Goal: Information Seeking & Learning: Check status

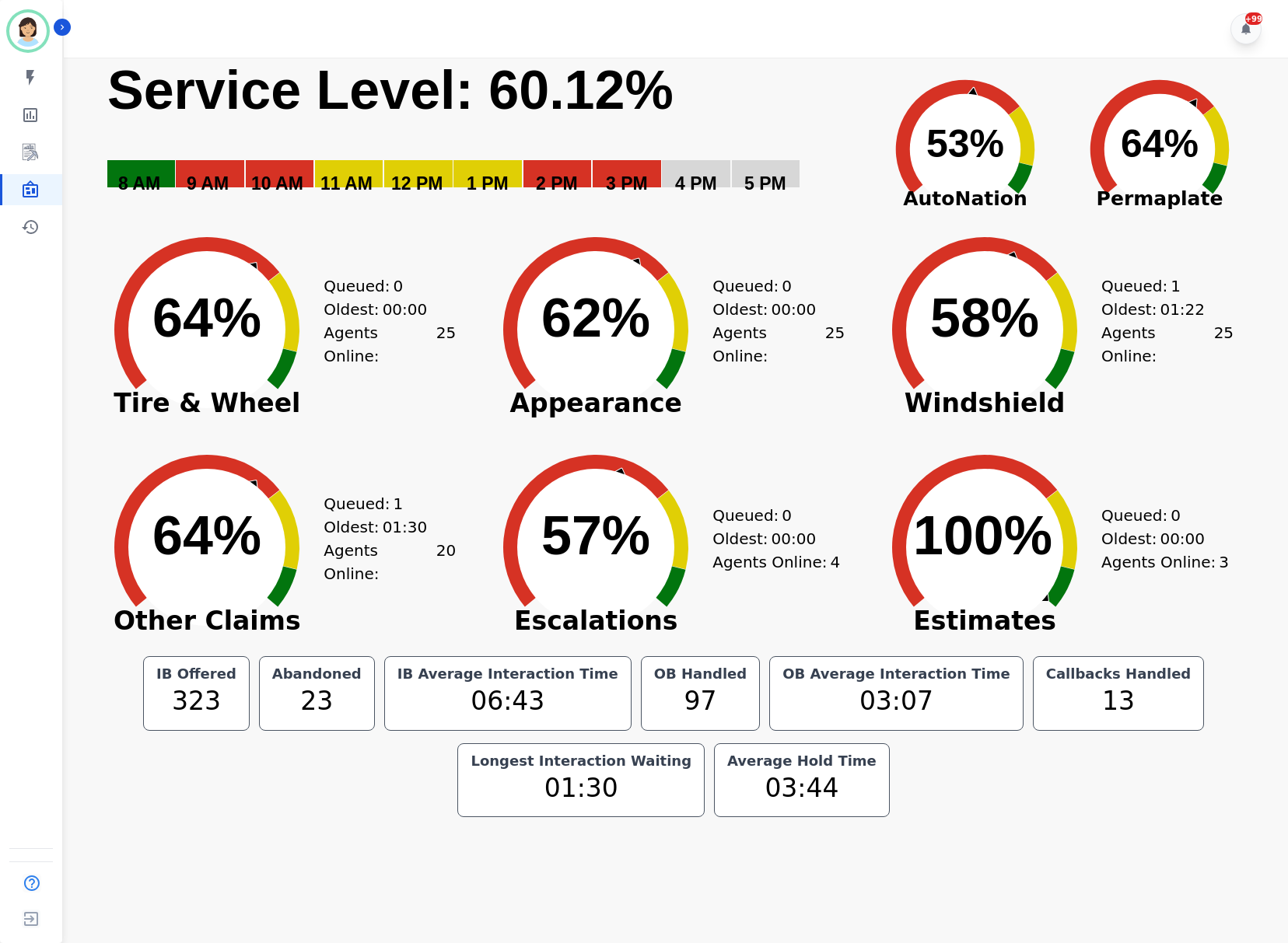
click at [953, 147] on text "53% ​ 53%" at bounding box center [965, 144] width 78 height 43
click at [785, 84] on rect "Service Level: 0%" at bounding box center [482, 137] width 752 height 159
drag, startPoint x: 650, startPoint y: 219, endPoint x: 661, endPoint y: 252, distance: 34.8
click at [650, 219] on icon "Created with Highcharts 10.3.3 62% ​ 62%" at bounding box center [595, 317] width 233 height 218
click at [685, 113] on rect "Service Level: 0%" at bounding box center [482, 137] width 752 height 159
